Goal: Task Accomplishment & Management: Complete application form

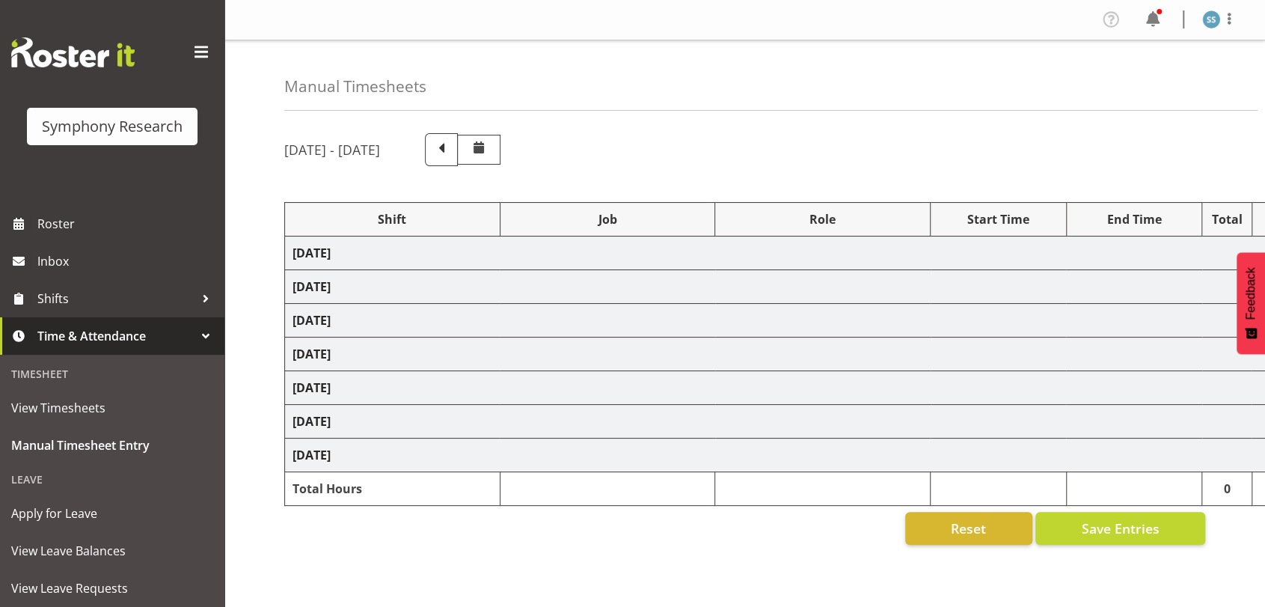
select select "26078"
select select "9426"
select select "47"
select select "26078"
select select "9636"
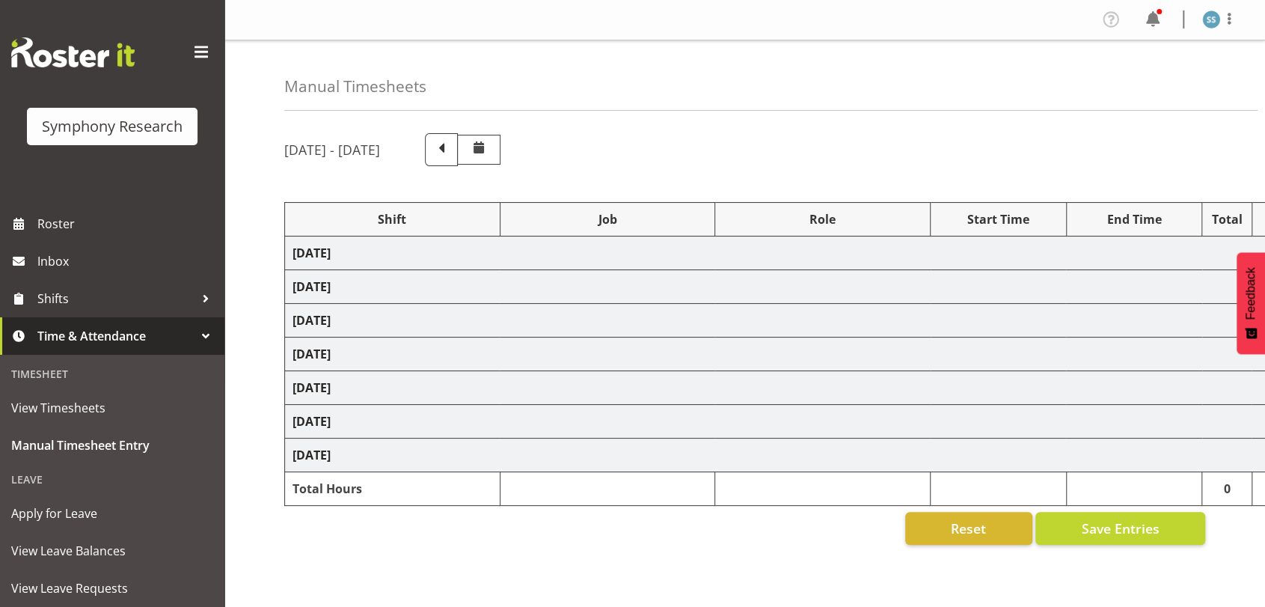
select select "26078"
select select "9426"
select select "47"
select select "26078"
select select "9636"
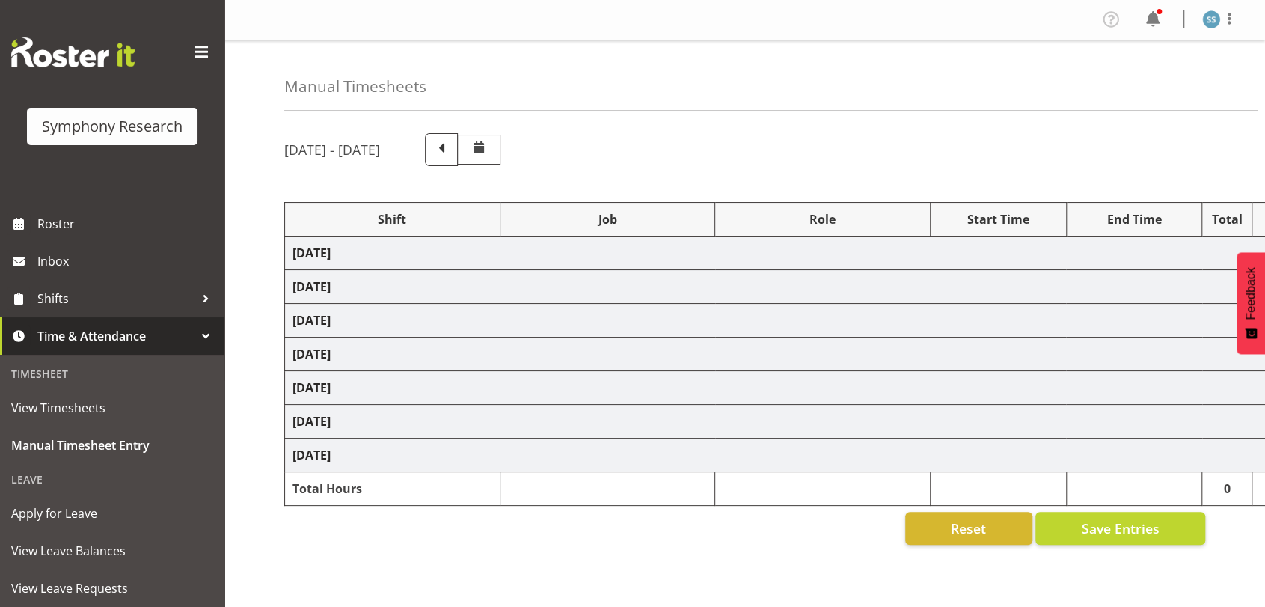
select select "70711"
select select "9426"
select select "47"
select select "26078"
select select "9636"
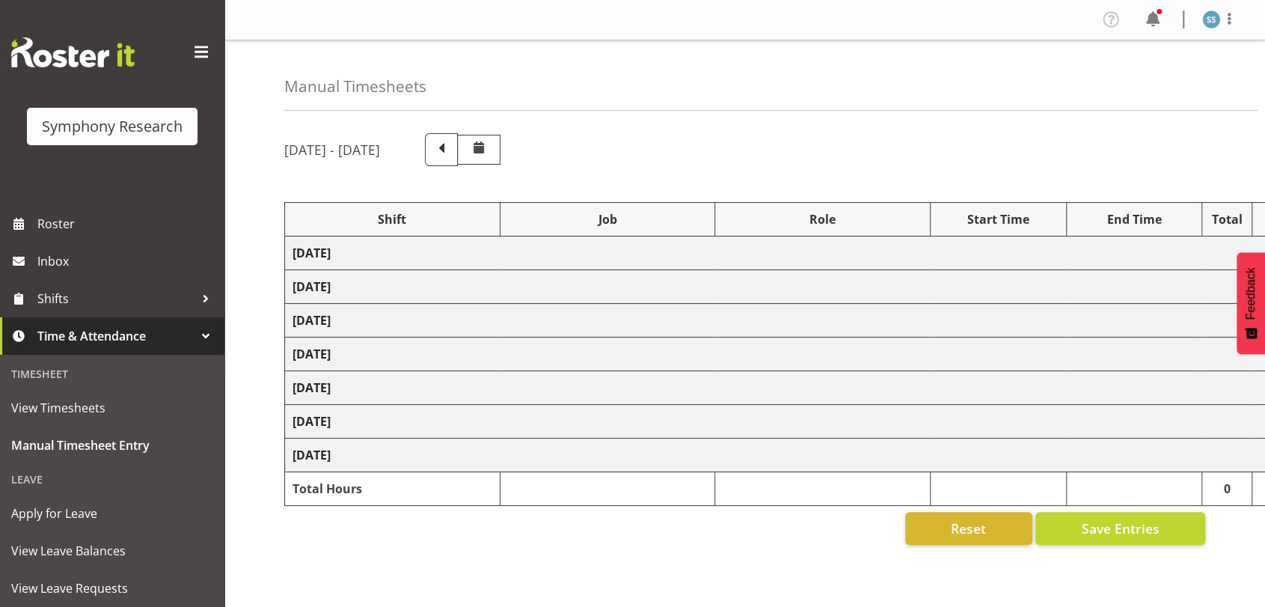
select select "47"
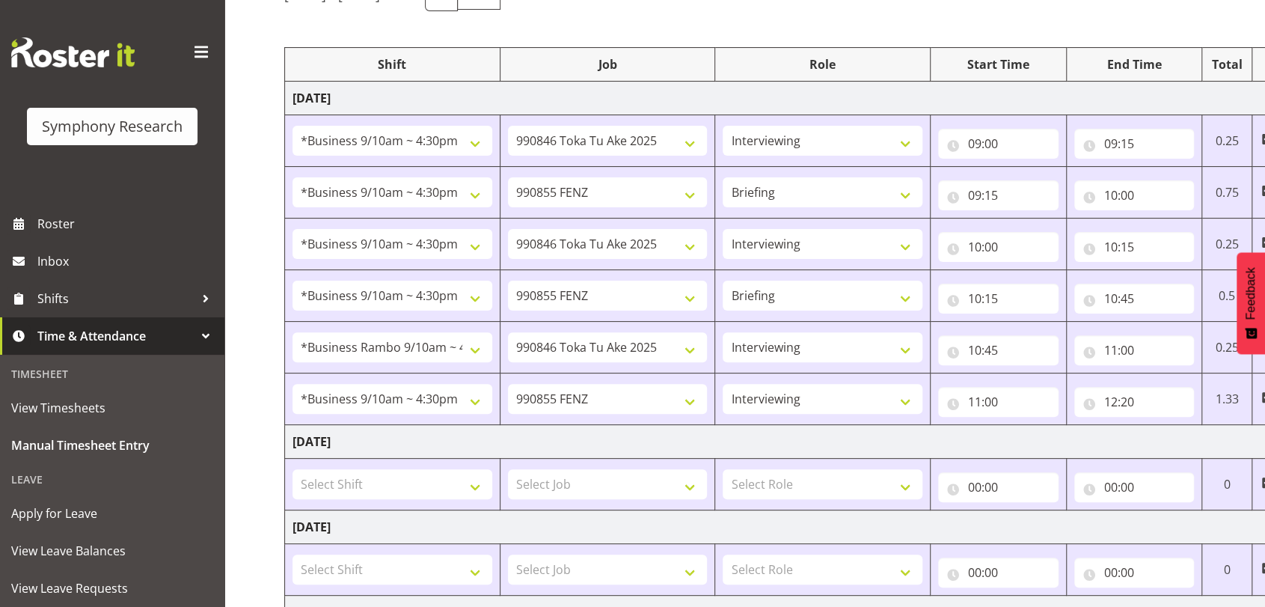
scroll to position [183, 0]
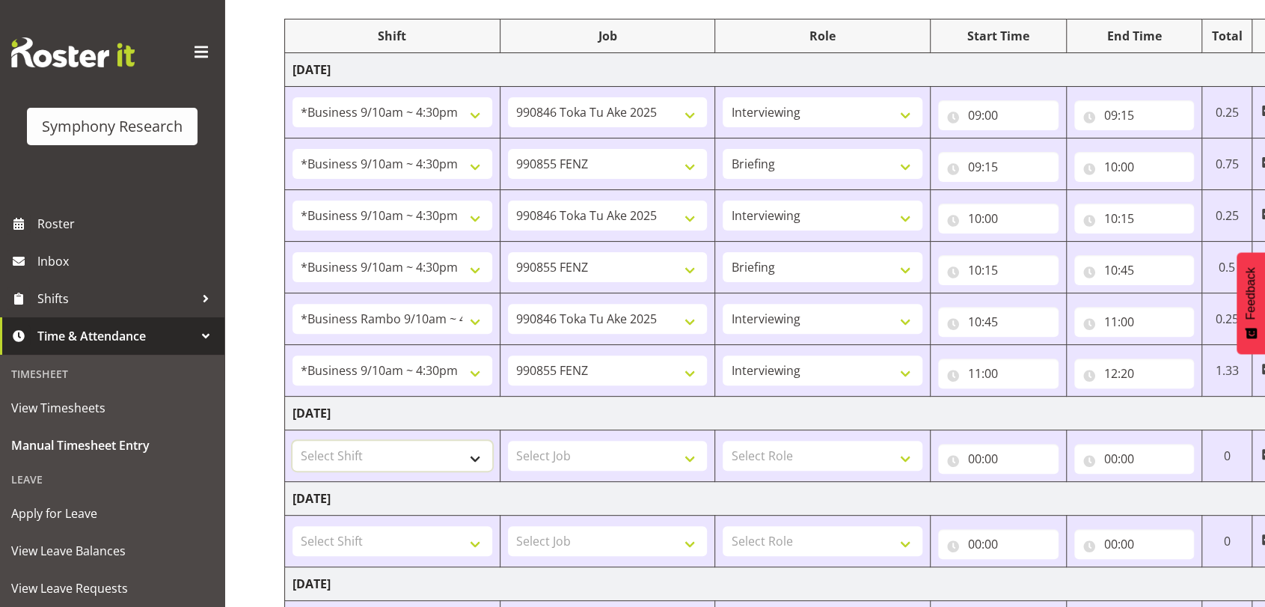
click at [482, 463] on select "Select Shift !!Project Briefing (Job to be assigned) !!Weekend Residential (Ros…" at bounding box center [392, 456] width 200 height 30
select select "26078"
click at [292, 441] on select "Select Shift !!Project Briefing (Job to be assigned) !!Weekend Residential (Ros…" at bounding box center [392, 456] width 200 height 30
click at [690, 453] on select "Select Job 550060 IF Admin 553492 World Poll Aus Wave 2 Main 2025 553493 World …" at bounding box center [608, 456] width 200 height 30
select select "9636"
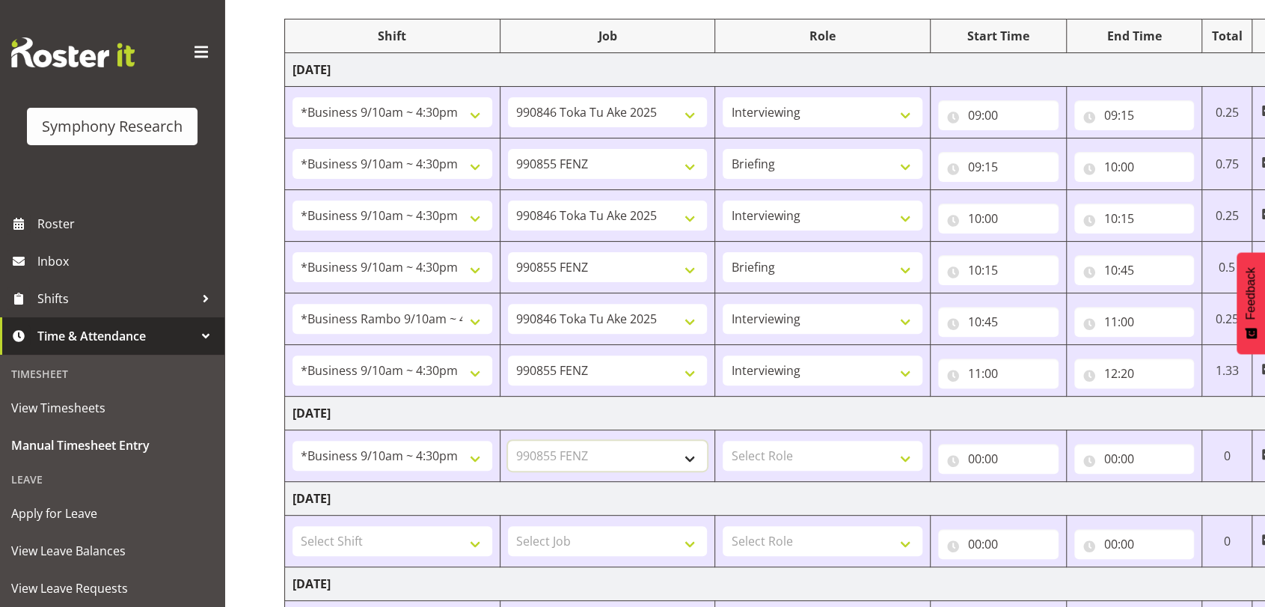
click at [508, 441] on select "Select Job 550060 IF Admin 553492 World Poll Aus Wave 2 Main 2025 553493 World …" at bounding box center [608, 456] width 200 height 30
click at [909, 456] on select "Select Role Briefing Interviewing" at bounding box center [822, 456] width 200 height 30
select select "47"
click at [722, 441] on select "Select Role Briefing Interviewing" at bounding box center [822, 456] width 200 height 30
click at [975, 459] on input "00:00" at bounding box center [998, 459] width 120 height 30
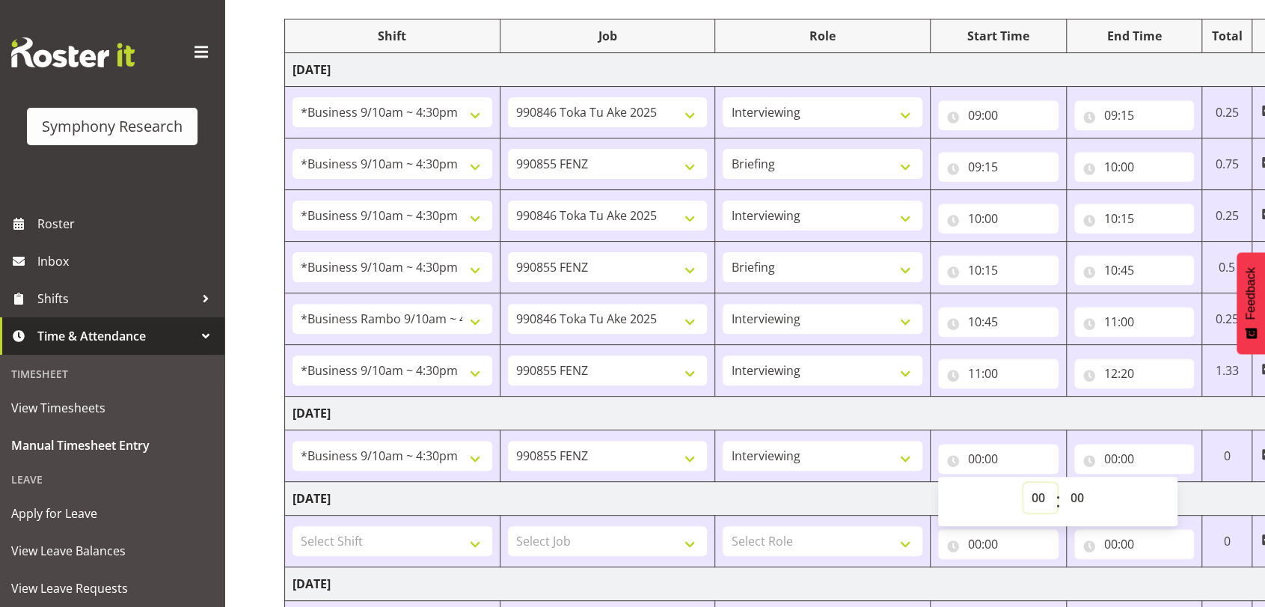
click at [1035, 500] on select "00 01 02 03 04 05 06 07 08 09 10 11 12 13 14 15 16 17 18 19 20 21 22 23" at bounding box center [1040, 497] width 34 height 30
select select "9"
click at [1023, 482] on select "00 01 02 03 04 05 06 07 08 09 10 11 12 13 14 15 16 17 18 19 20 21 22 23" at bounding box center [1040, 497] width 34 height 30
type input "09:00"
click at [1108, 456] on input "00:00" at bounding box center [1134, 459] width 120 height 30
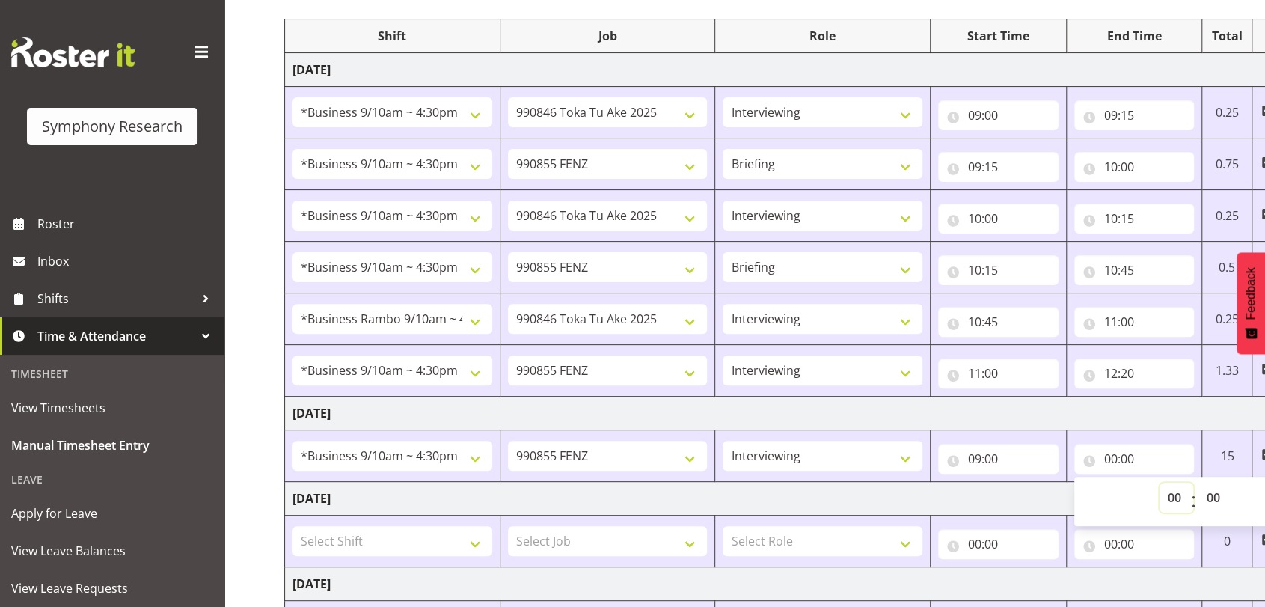
drag, startPoint x: 1173, startPoint y: 495, endPoint x: 1171, endPoint y: 488, distance: 7.6
click at [1173, 495] on select "00 01 02 03 04 05 06 07 08 09 10 11 12 13 14 15 16 17 18 19 20 21 22 23" at bounding box center [1176, 497] width 34 height 30
select select "12"
click at [1159, 482] on select "00 01 02 03 04 05 06 07 08 09 10 11 12 13 14 15 16 17 18 19 20 21 22 23" at bounding box center [1176, 497] width 34 height 30
type input "12:00"
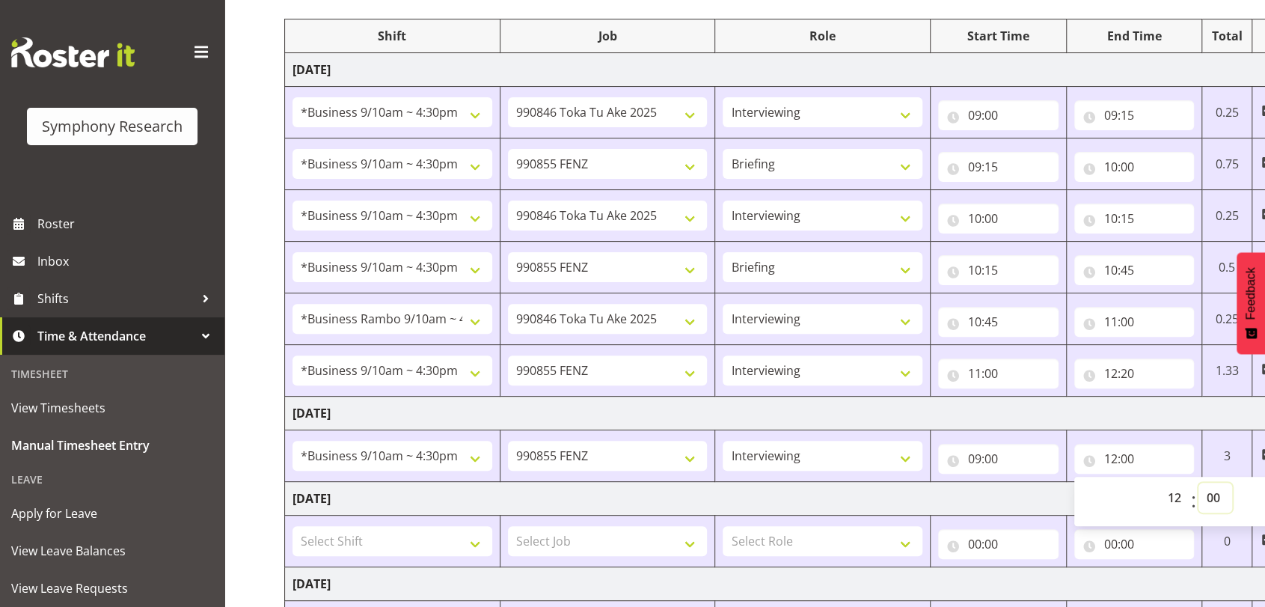
click at [1215, 498] on select "00 01 02 03 04 05 06 07 08 09 10 11 12 13 14 15 16 17 18 19 20 21 22 23 24 25 2…" at bounding box center [1215, 497] width 34 height 30
select select "15"
click at [1198, 482] on select "00 01 02 03 04 05 06 07 08 09 10 11 12 13 14 15 16 17 18 19 20 21 22 23 24 25 2…" at bounding box center [1215, 497] width 34 height 30
type input "12:15"
click at [1012, 497] on td "[DATE]" at bounding box center [808, 499] width 1046 height 34
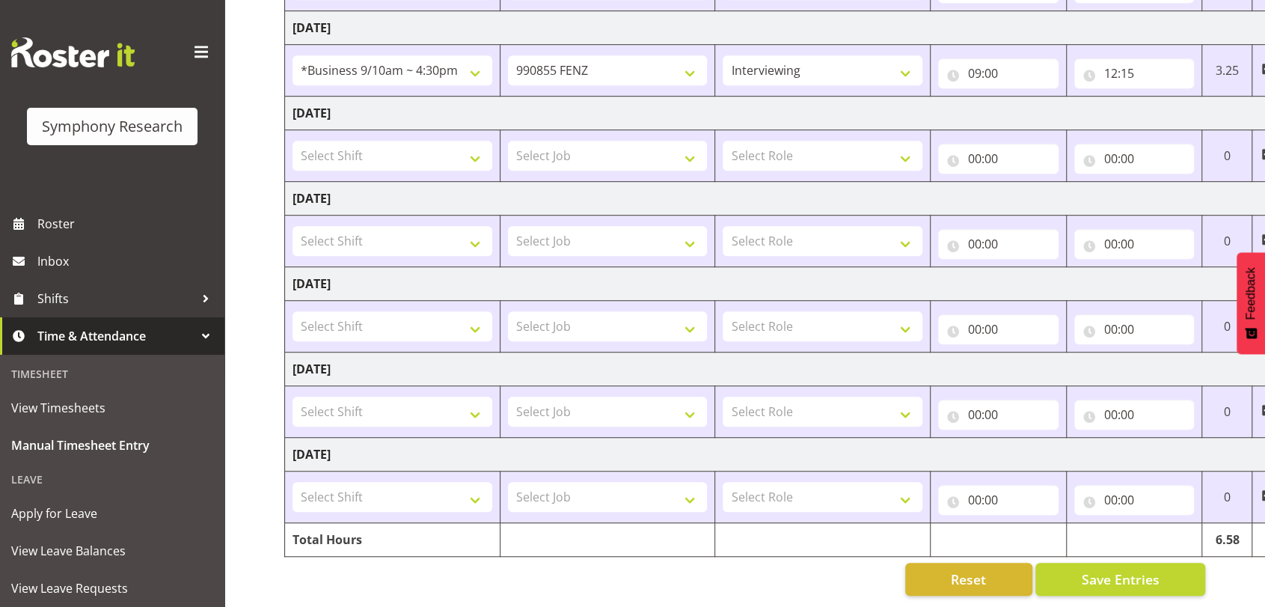
scroll to position [582, 0]
click at [1150, 569] on span "Save Entries" at bounding box center [1120, 578] width 78 height 19
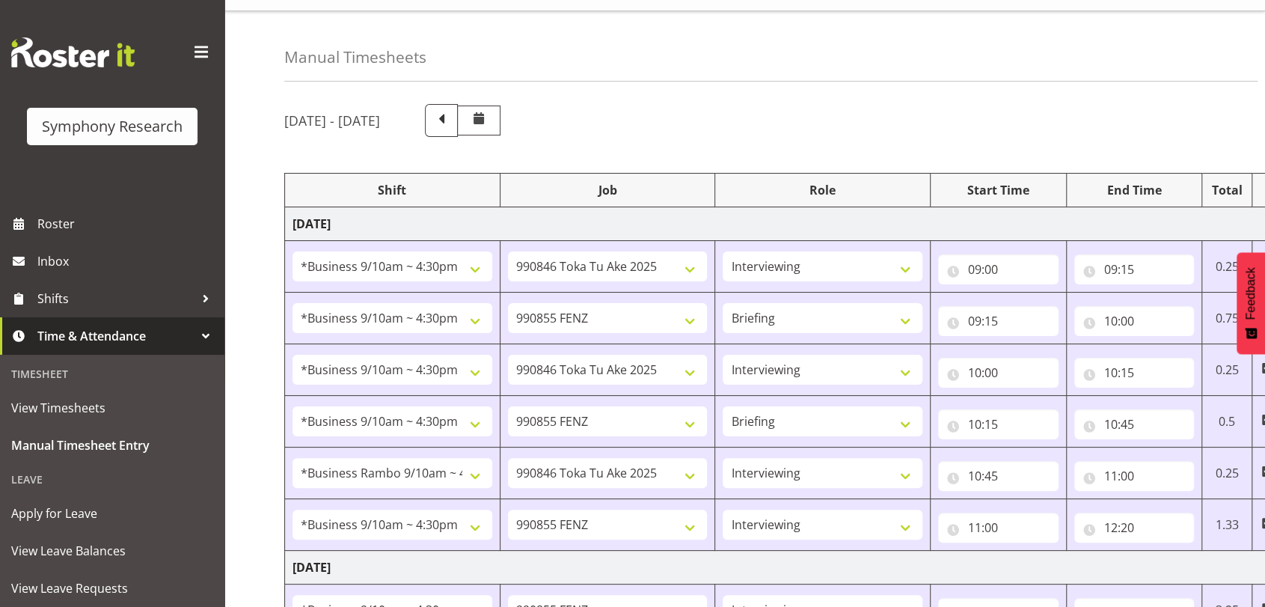
scroll to position [0, 0]
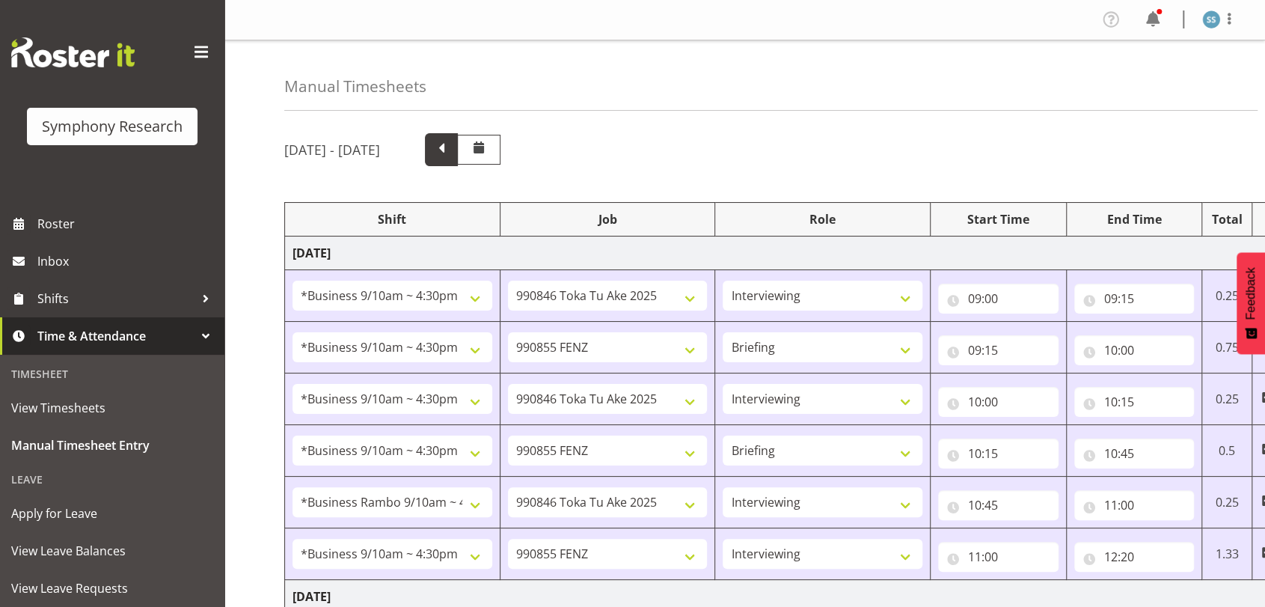
click at [451, 152] on span at bounding box center [441, 147] width 19 height 19
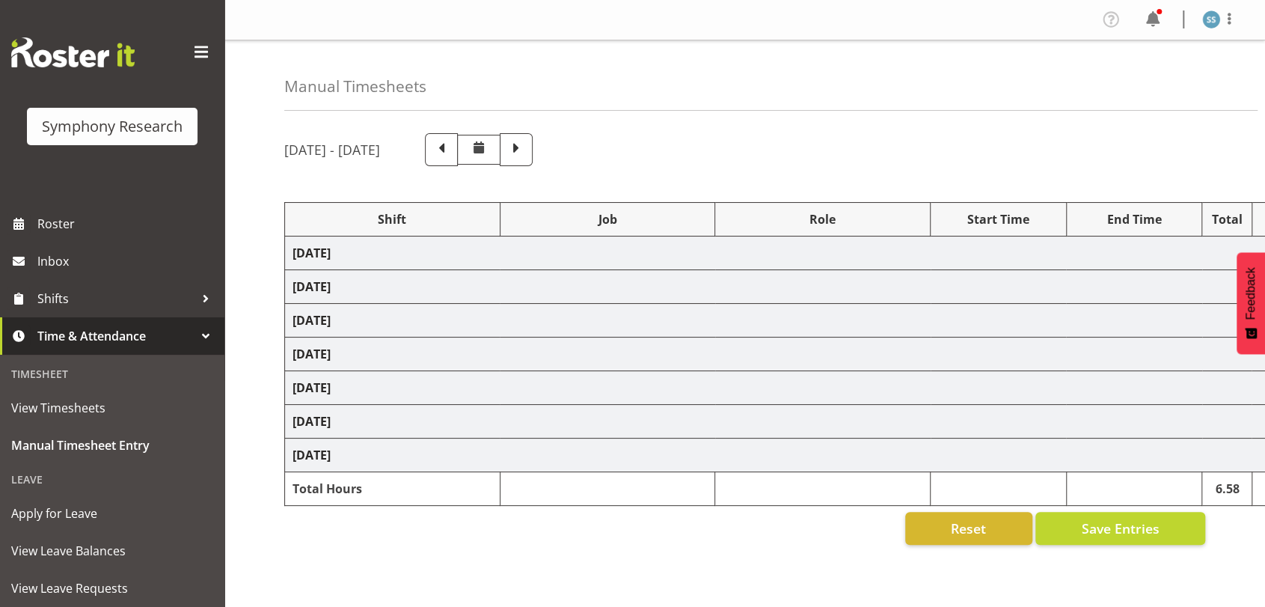
select select "26078"
select select
select select "47"
select select "26078"
select select
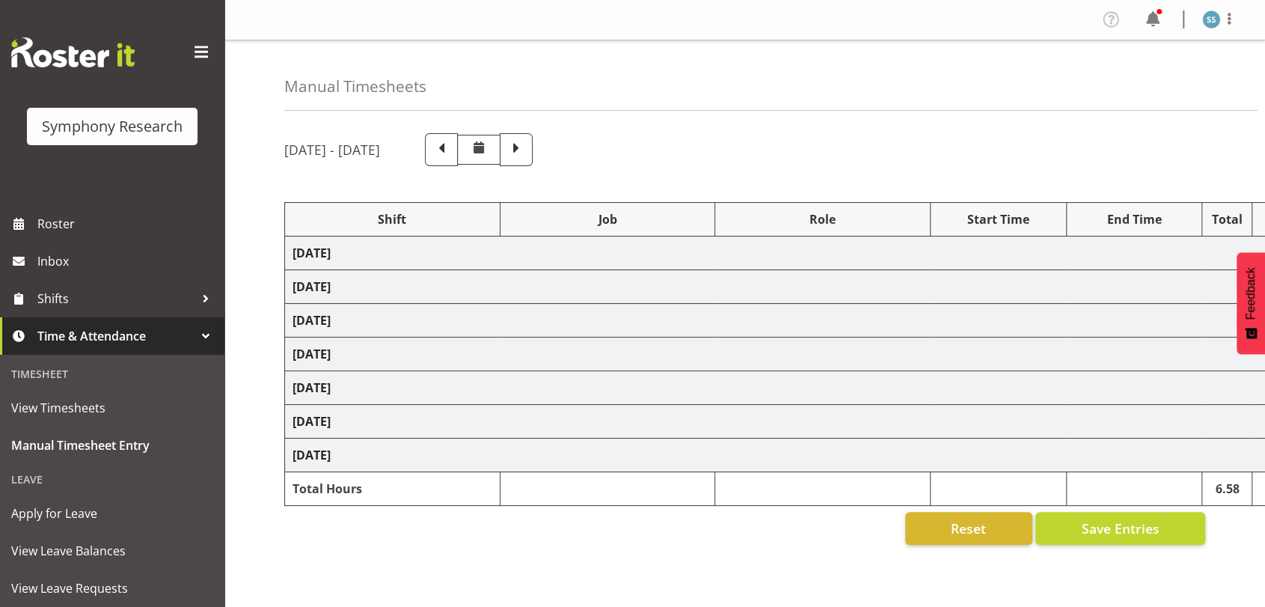
select select "47"
select select "48116"
select select "10239"
select select "47"
select select "48116"
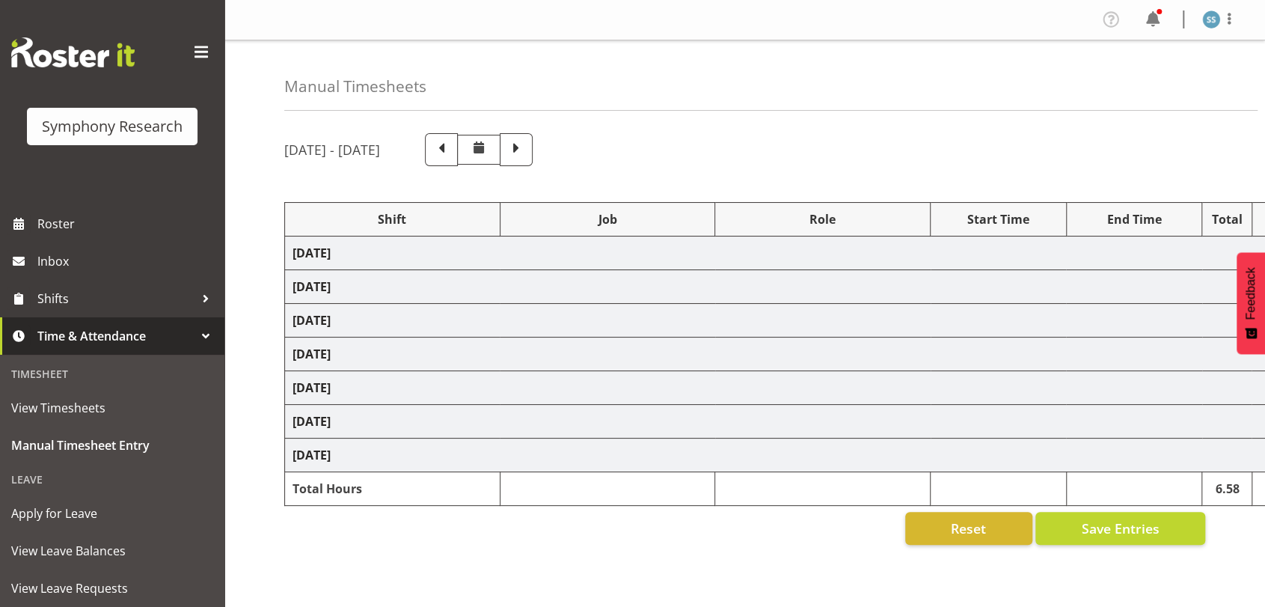
select select
select select "47"
select select "48116"
select select "10239"
select select "47"
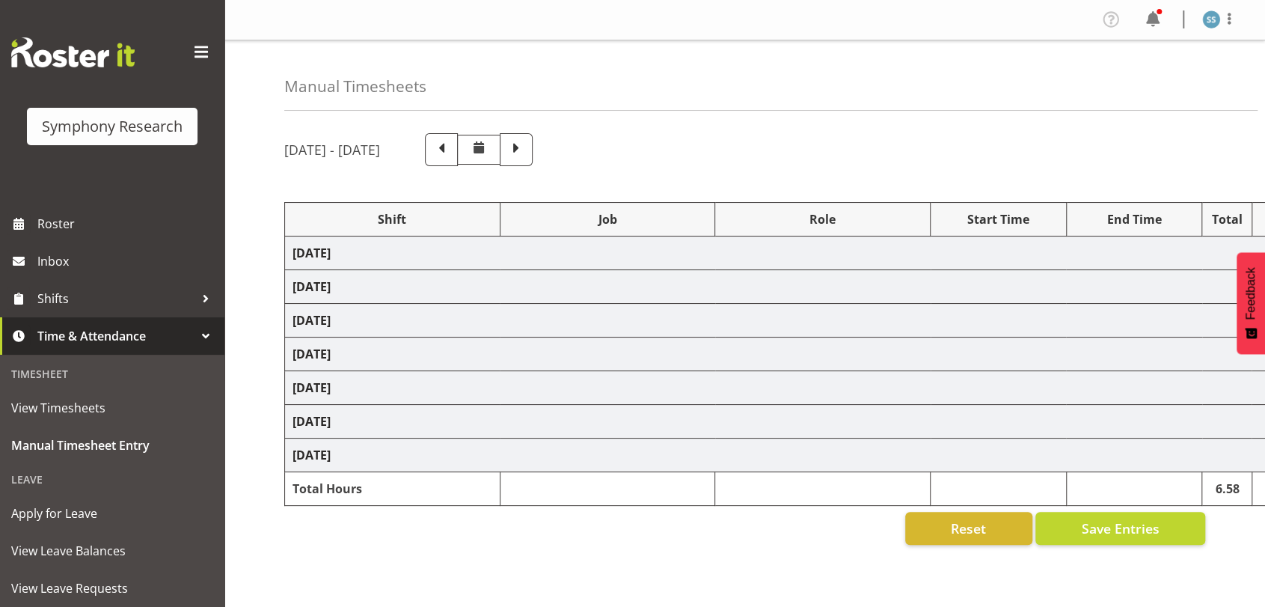
select select "26078"
select select "10239"
select select "47"
select select "9699"
select select "10499"
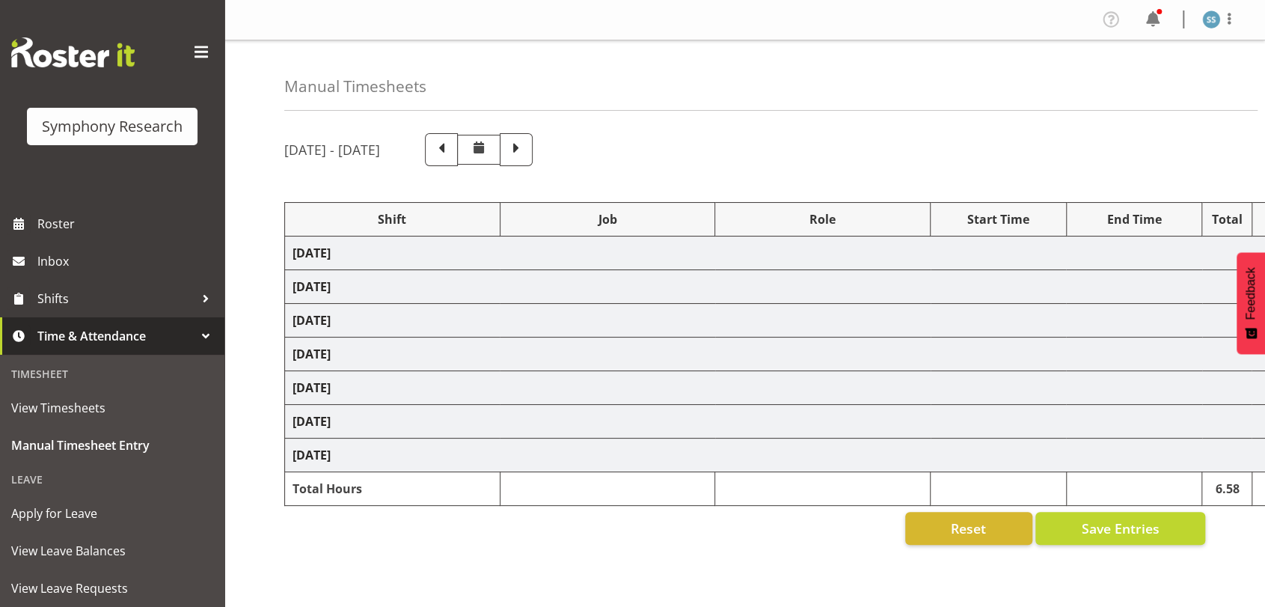
select select "47"
select select "48116"
select select "10239"
select select "47"
select select "56692"
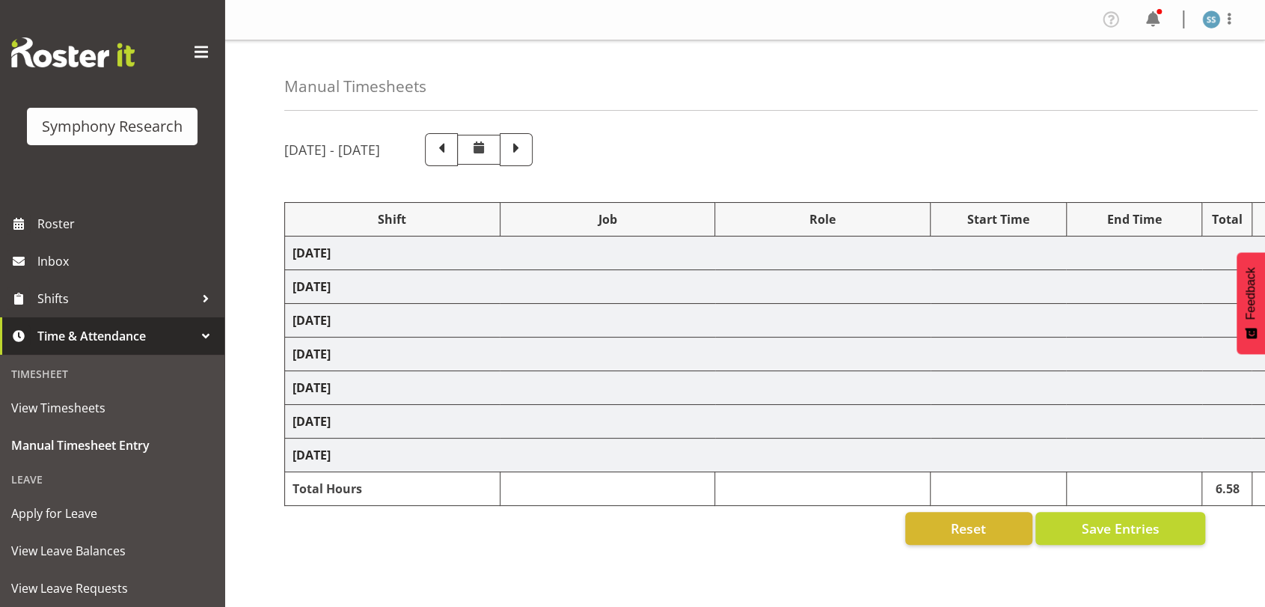
select select "10499"
select select "47"
select select "70711"
select select "10239"
select select "47"
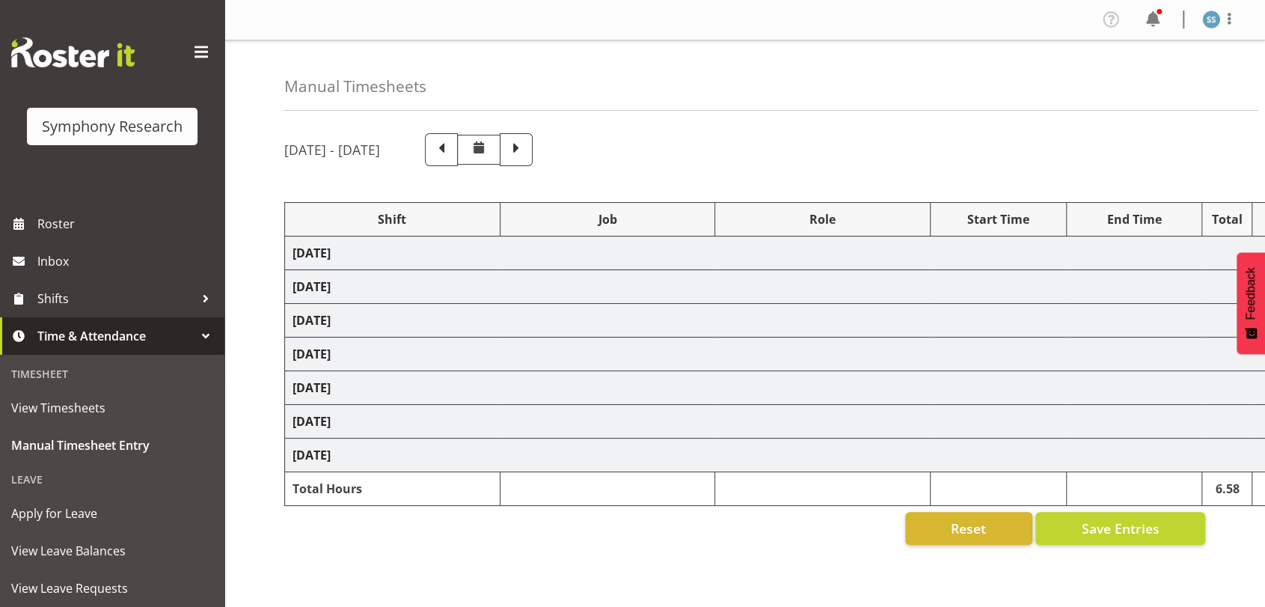
select select "48116"
select select "9426"
select select "47"
select select "48116"
select select "9426"
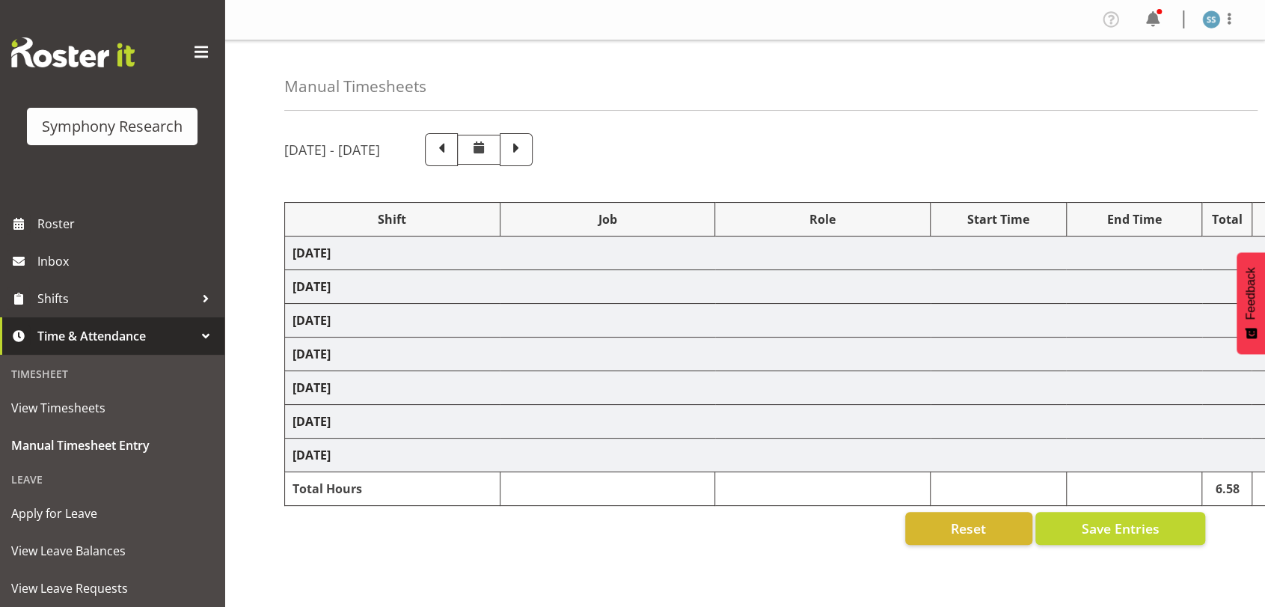
select select "47"
select select "2404"
select select "10499"
select select "47"
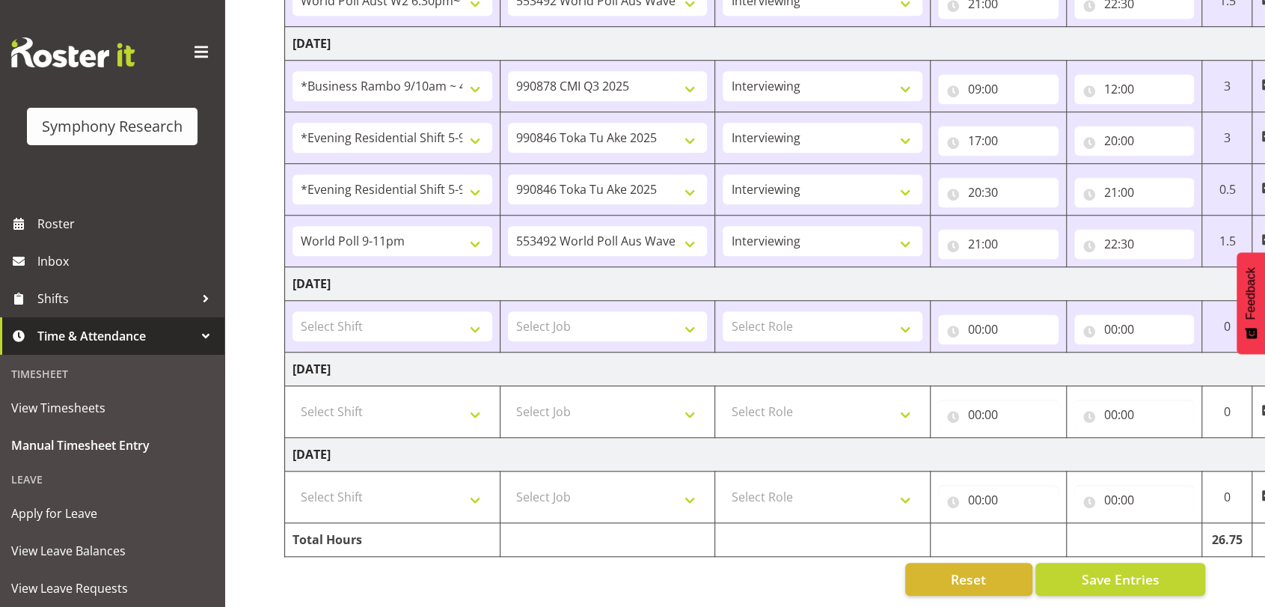
scroll to position [788, 0]
click at [482, 402] on select "Select Shift !!Project Briefing (Job to be assigned) !!Weekend Residential (Ros…" at bounding box center [392, 411] width 200 height 30
select select "57339"
click at [292, 396] on select "Select Shift !!Project Briefing (Job to be assigned) !!Weekend Residential (Ros…" at bounding box center [392, 411] width 200 height 30
select select
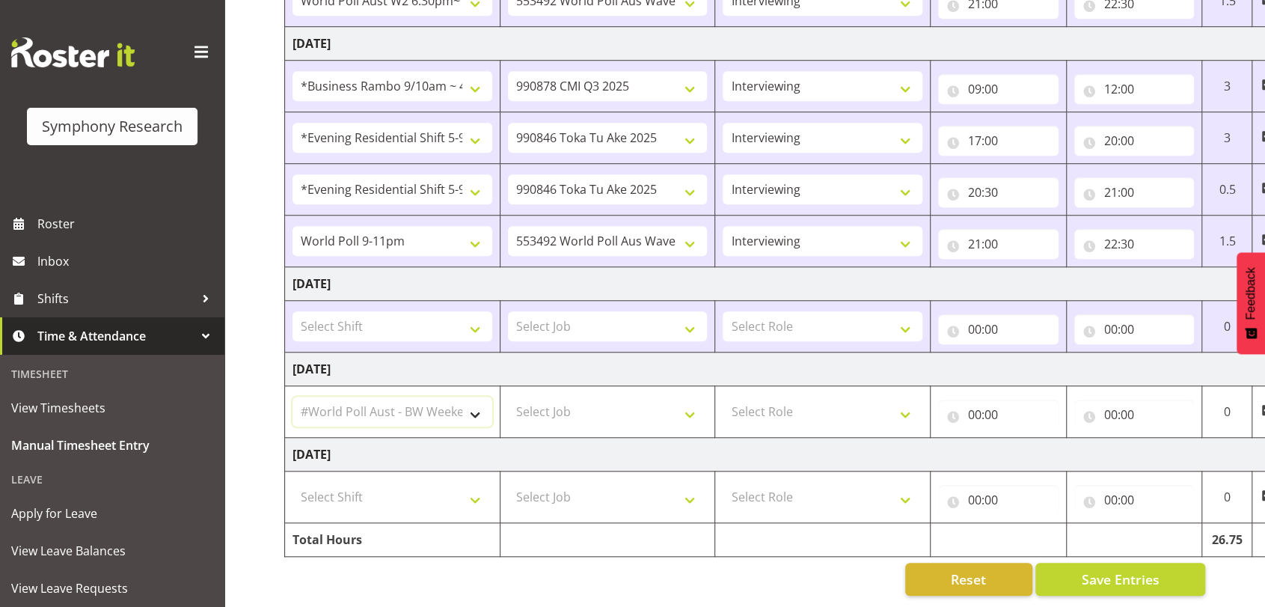
select select
click at [690, 396] on select "Select Job 550060 IF Admin 553492 World Poll Aus Wave 2 Main 2025 553493 World …" at bounding box center [608, 411] width 200 height 30
select select "10499"
click at [508, 396] on select "Select Job 550060 IF Admin 553492 World Poll Aus Wave 2 Main 2025 553493 World …" at bounding box center [608, 411] width 200 height 30
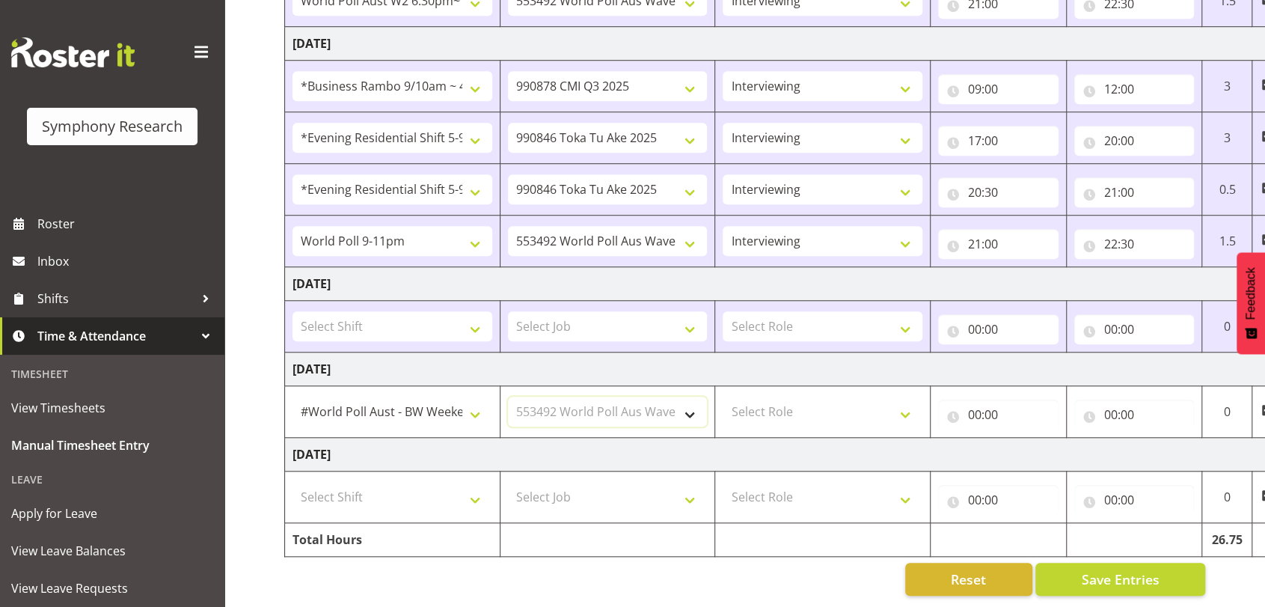
select select
click at [906, 396] on select "Select Role Briefing Interviewing" at bounding box center [822, 411] width 200 height 30
select select "47"
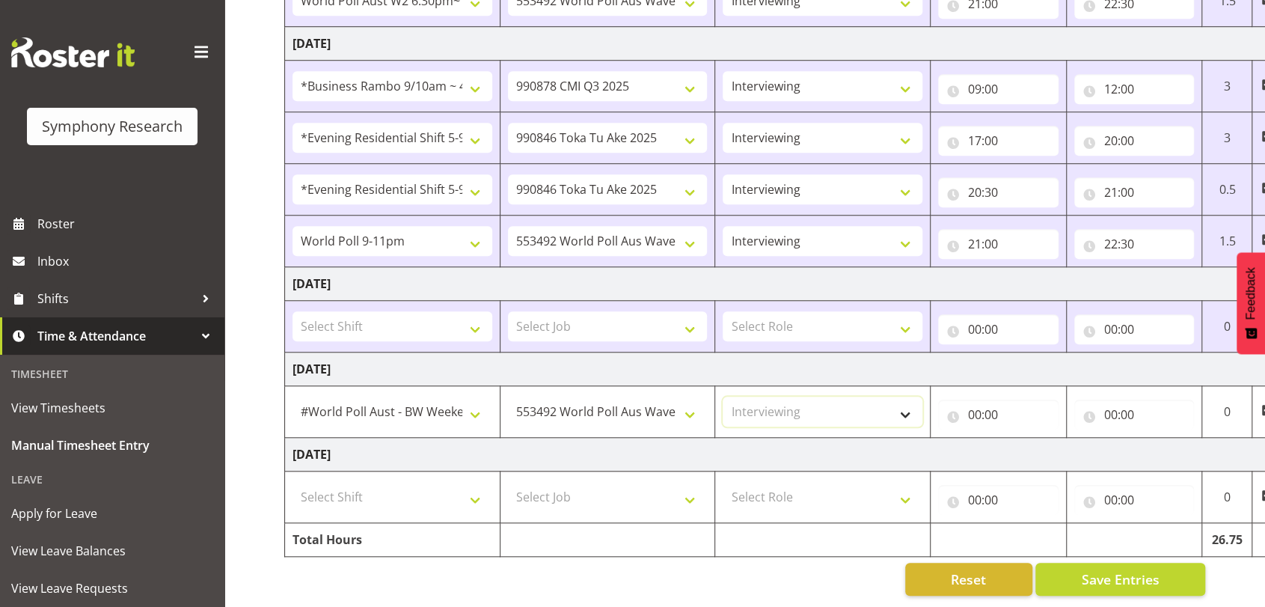
click at [722, 396] on select "Select Role Briefing Interviewing" at bounding box center [822, 411] width 200 height 30
select select
click at [972, 399] on input "00:00" at bounding box center [998, 414] width 120 height 30
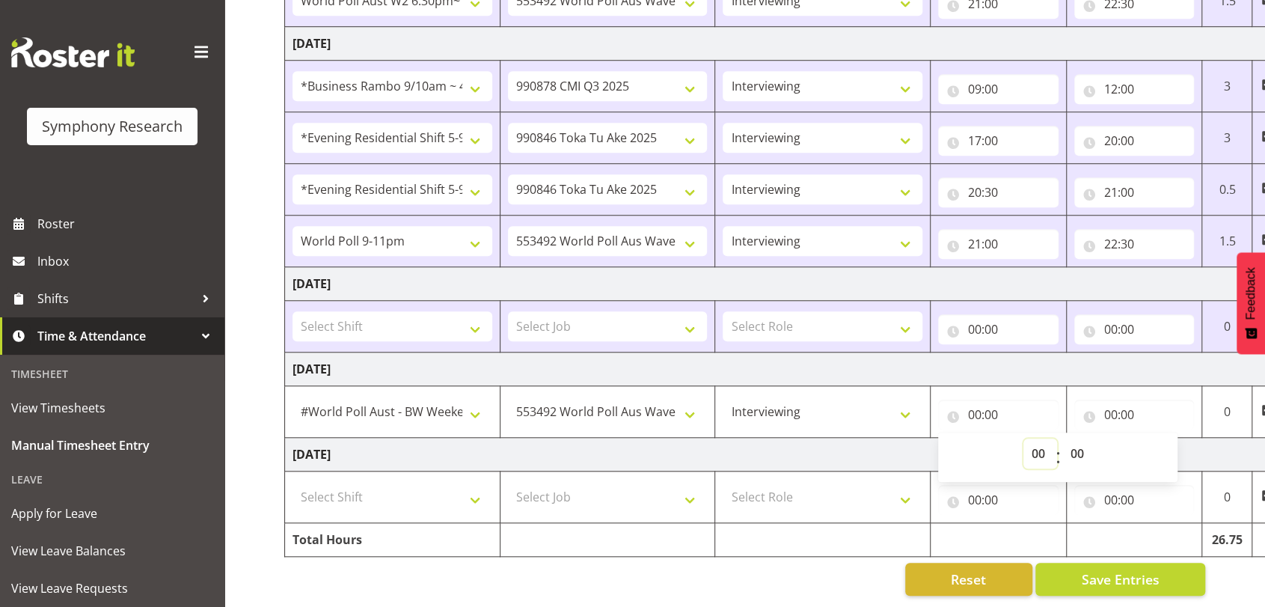
drag, startPoint x: 1040, startPoint y: 435, endPoint x: 1035, endPoint y: 423, distance: 12.8
click at [1040, 438] on select "00 01 02 03 04 05 06 07 08 09 10 11 12 13 14 15 16 17 18 19 20 21 22 23" at bounding box center [1040, 453] width 34 height 30
select select "12"
click at [1023, 438] on select "00 01 02 03 04 05 06 07 08 09 10 11 12 13 14 15 16 17 18 19 20 21 22 23" at bounding box center [1040, 453] width 34 height 30
select select
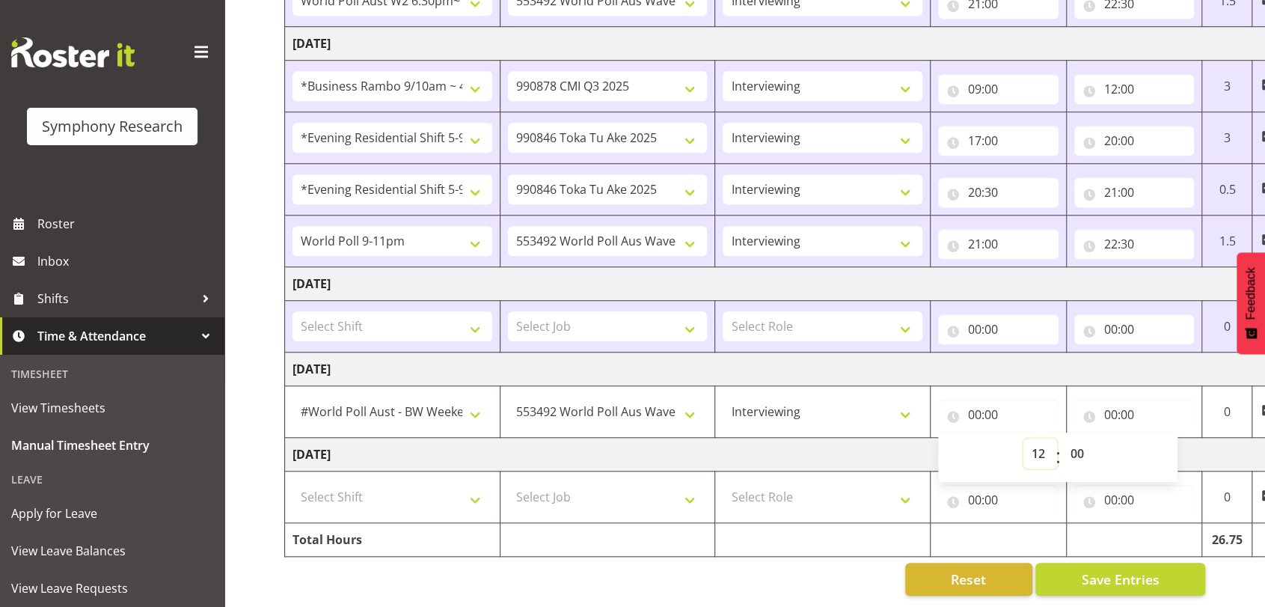
select select
type input "12:00"
click at [1130, 399] on input "00:00" at bounding box center [1134, 414] width 120 height 30
click at [978, 399] on input "12:00" at bounding box center [998, 414] width 120 height 30
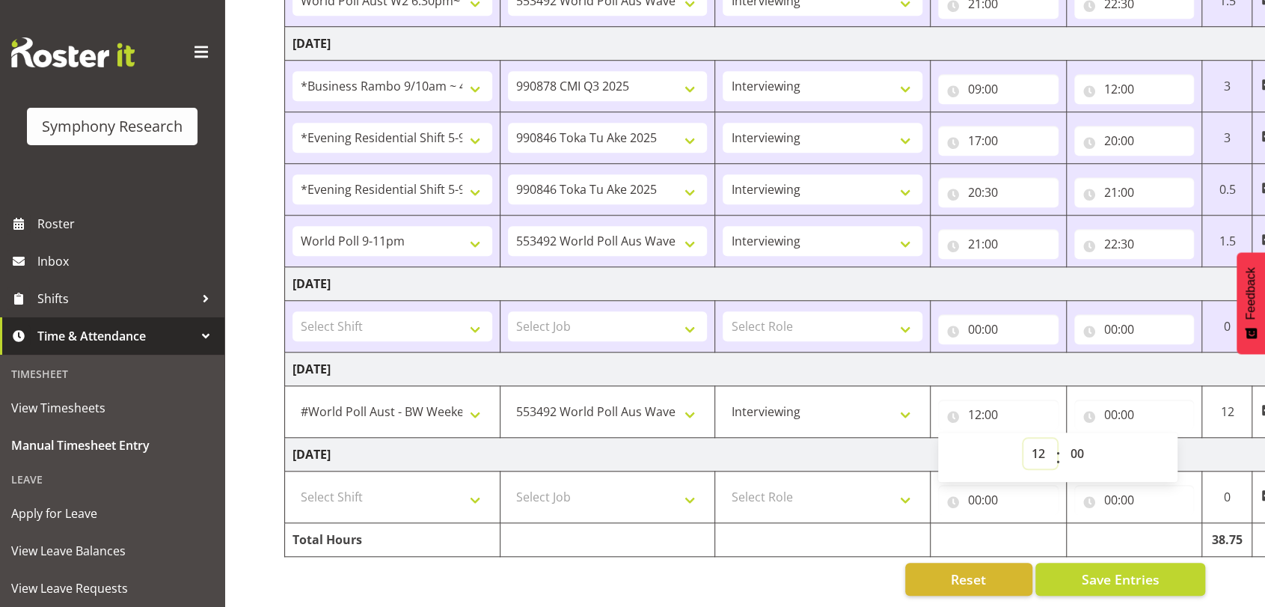
click at [1038, 438] on select "00 01 02 03 04 05 06 07 08 09 10 11 12 13 14 15 16 17 18 19 20 21 22 23" at bounding box center [1040, 453] width 34 height 30
select select "13"
click at [1023, 438] on select "00 01 02 03 04 05 06 07 08 09 10 11 12 13 14 15 16 17 18 19 20 21 22 23" at bounding box center [1040, 453] width 34 height 30
select select
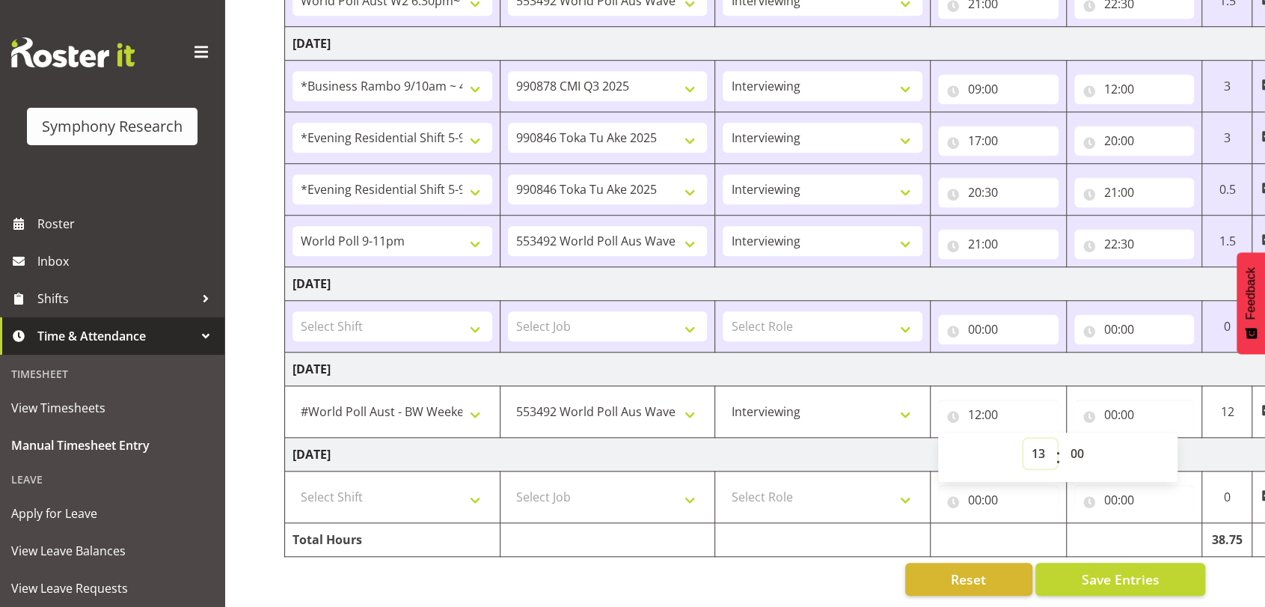
select select
type input "13:00"
click at [1108, 399] on input "00:00" at bounding box center [1134, 414] width 120 height 30
click at [1173, 438] on select "00 01 02 03 04 05 06 07 08 09 10 11 12 13 14 15 16 17 18 19 20 21 22 23" at bounding box center [1176, 453] width 34 height 30
select select "17"
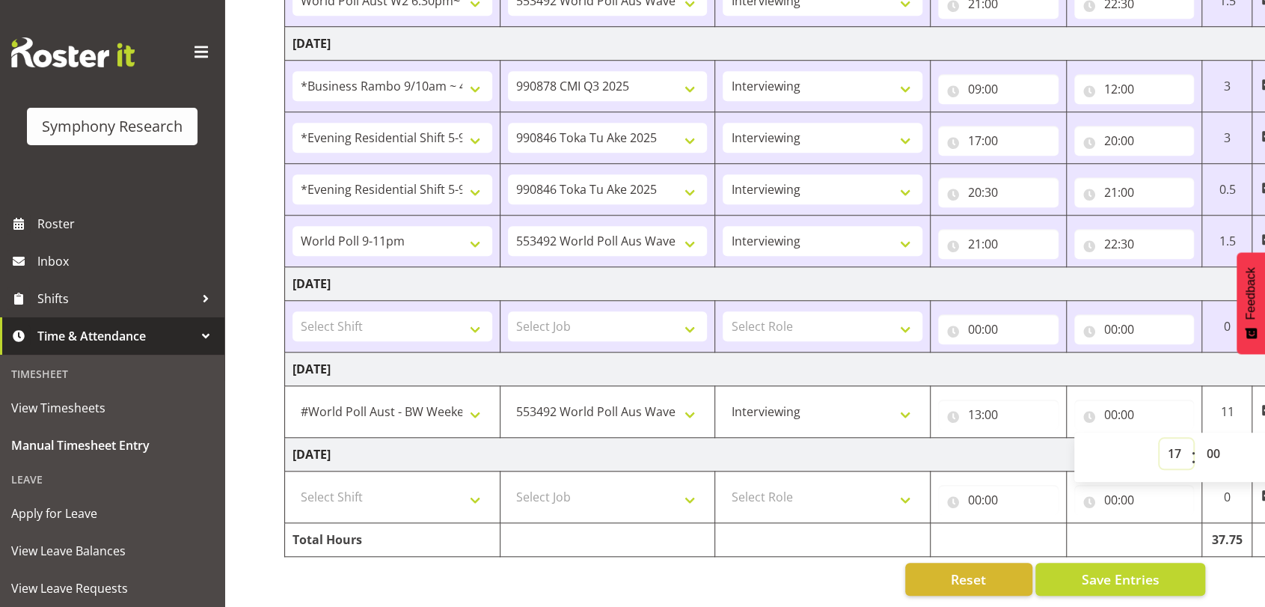
click at [1159, 438] on select "00 01 02 03 04 05 06 07 08 09 10 11 12 13 14 15 16 17 18 19 20 21 22 23" at bounding box center [1176, 453] width 34 height 30
select select
type input "17:00"
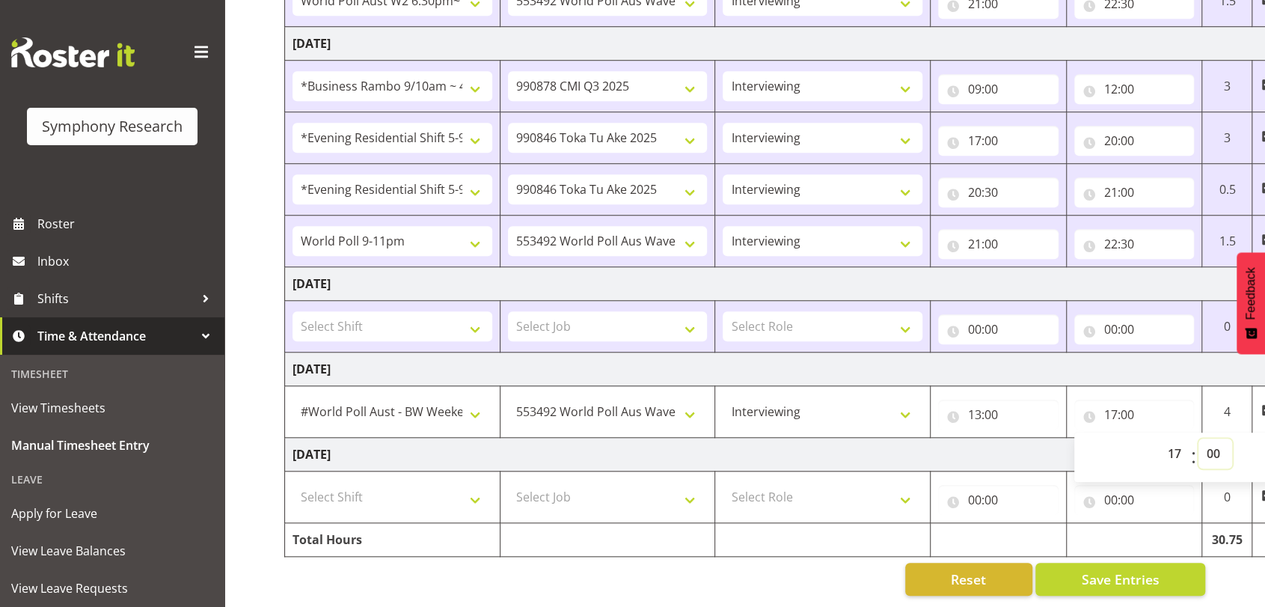
click at [1209, 438] on select "00 01 02 03 04 05 06 07 08 09 10 11 12 13 14 15 16 17 18 19 20 21 22 23 24 25 2…" at bounding box center [1215, 453] width 34 height 30
select select "10"
click at [1198, 438] on select "00 01 02 03 04 05 06 07 08 09 10 11 12 13 14 15 16 17 18 19 20 21 22 23 24 25 2…" at bounding box center [1215, 453] width 34 height 30
select select
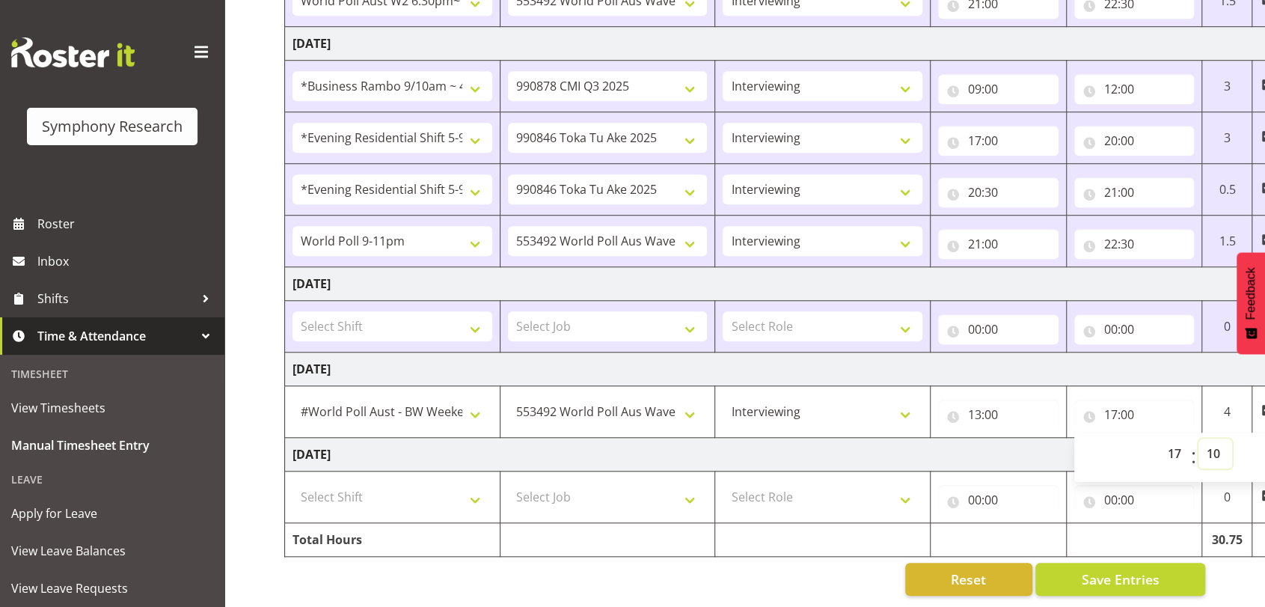
select select
type input "17:10"
click at [1153, 569] on span "Save Entries" at bounding box center [1120, 578] width 78 height 19
select select
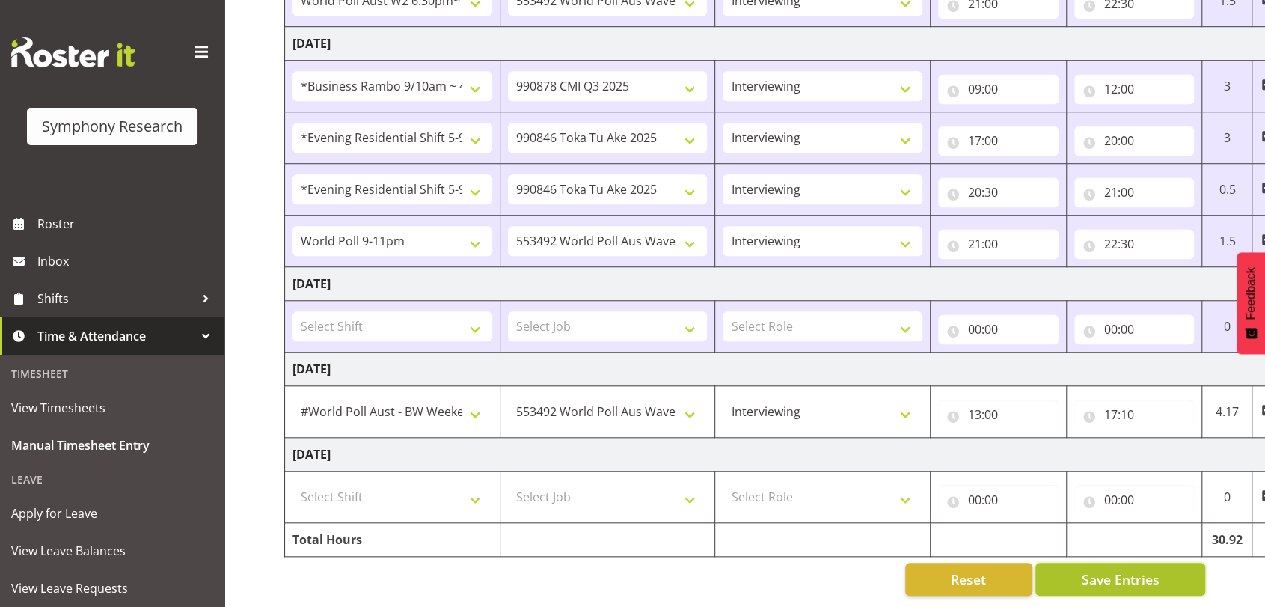
select select
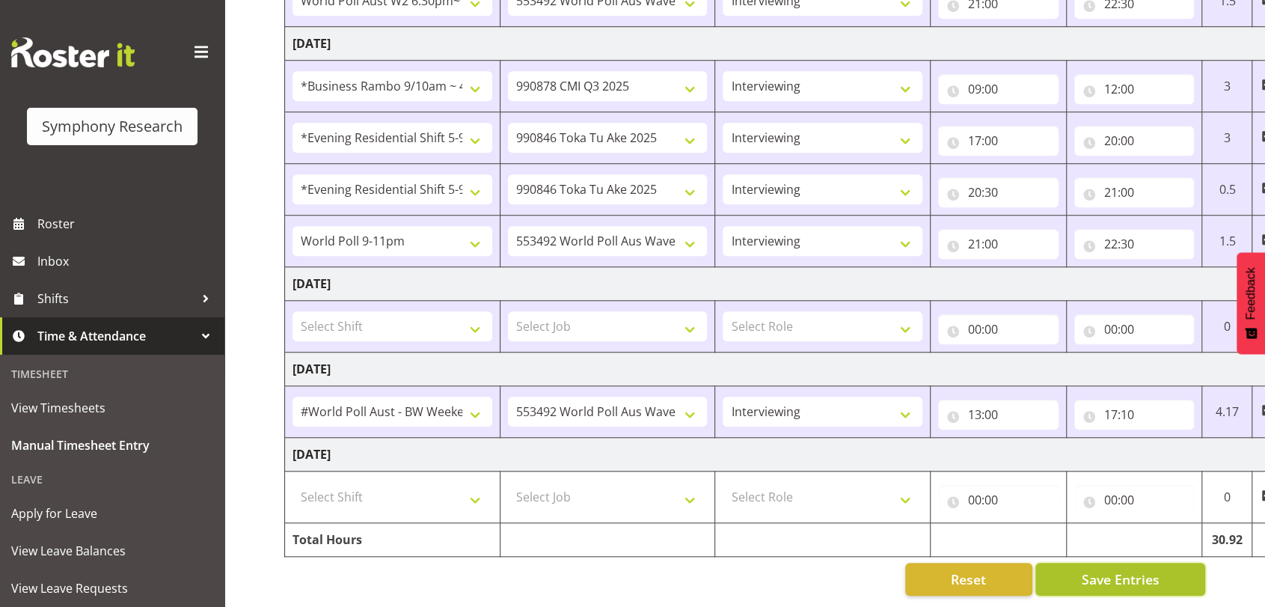
click at [1130, 569] on span "Save Entries" at bounding box center [1120, 578] width 78 height 19
select select
